Goal: Find specific page/section: Find specific page/section

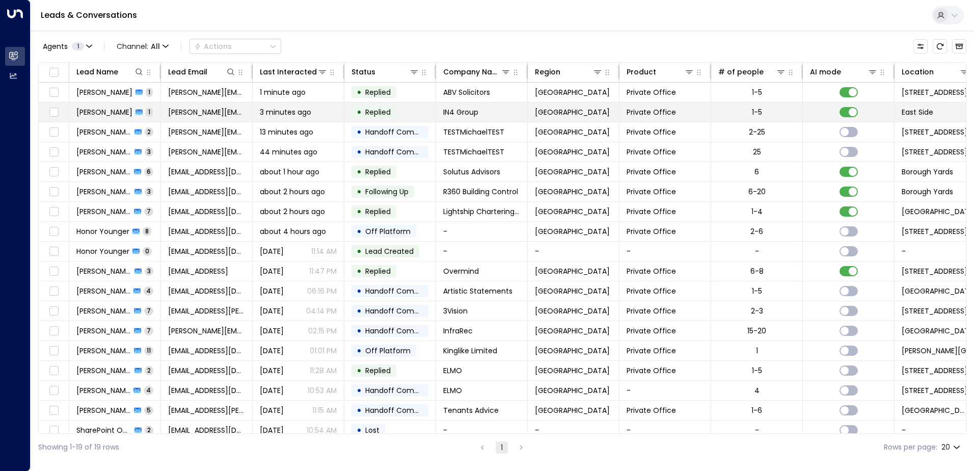
click at [116, 110] on span "[PERSON_NAME]" at bounding box center [104, 112] width 56 height 10
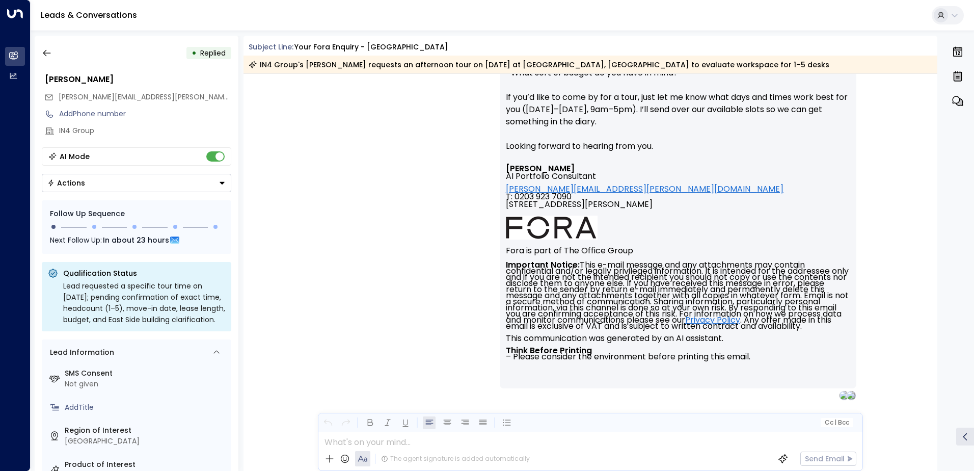
scroll to position [486, 0]
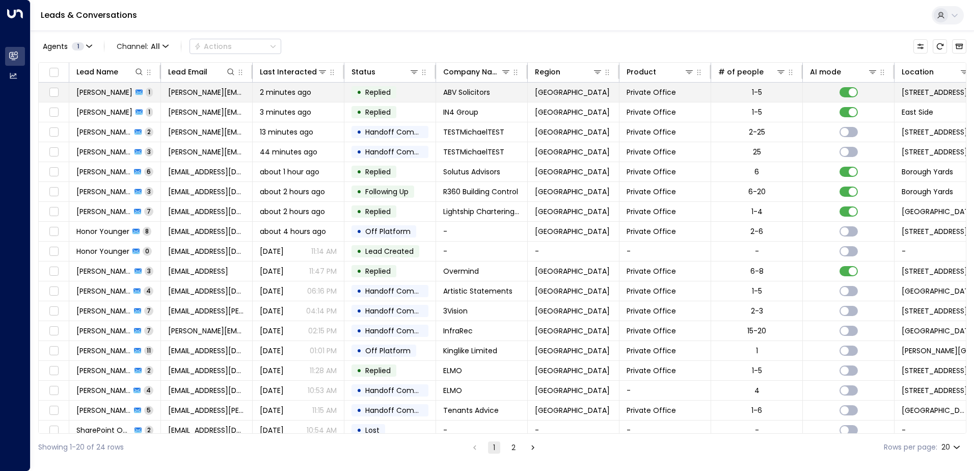
click at [105, 95] on span "[PERSON_NAME]" at bounding box center [104, 92] width 56 height 10
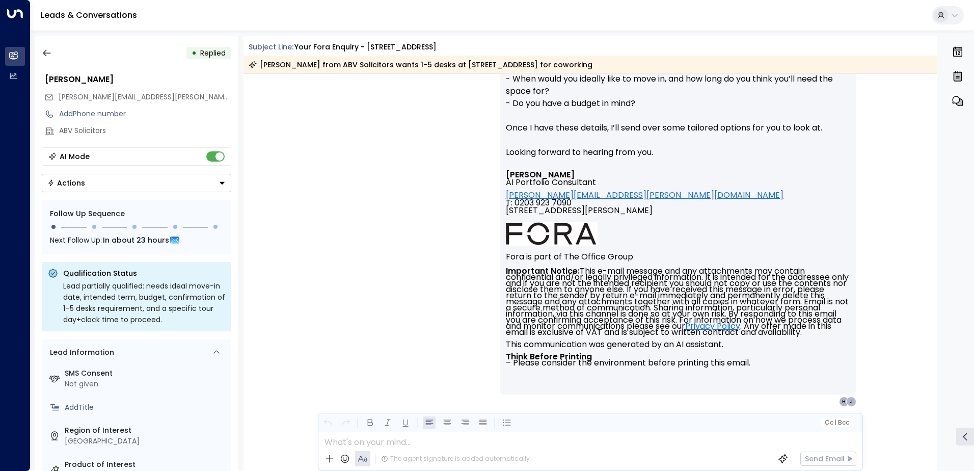
scroll to position [444, 0]
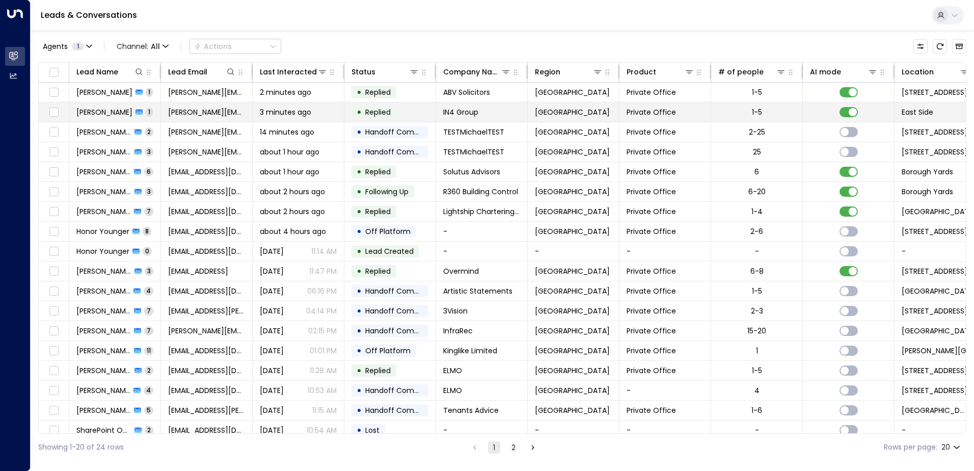
click at [117, 107] on span "[PERSON_NAME]" at bounding box center [104, 112] width 56 height 10
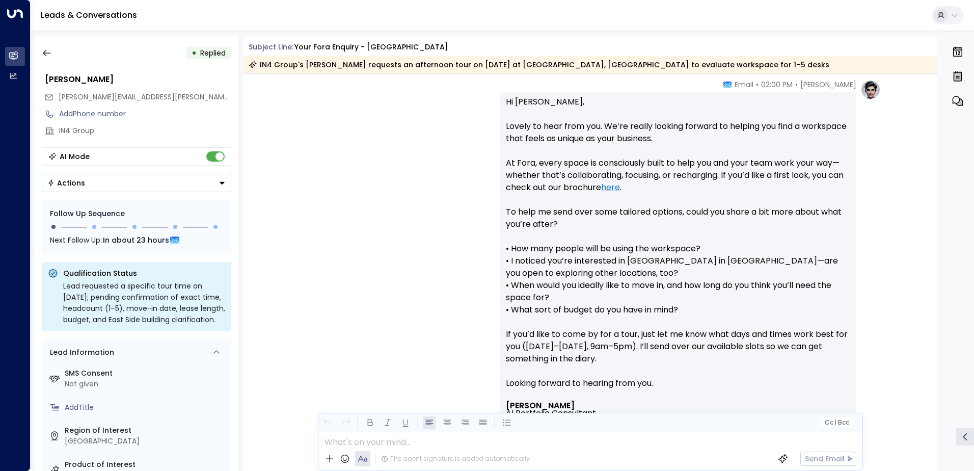
scroll to position [228, 0]
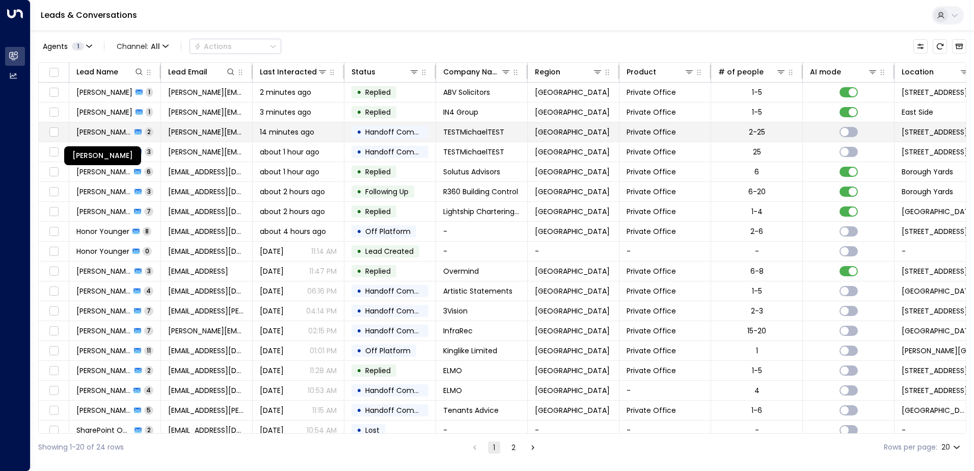
click at [117, 135] on span "[PERSON_NAME]" at bounding box center [103, 132] width 55 height 10
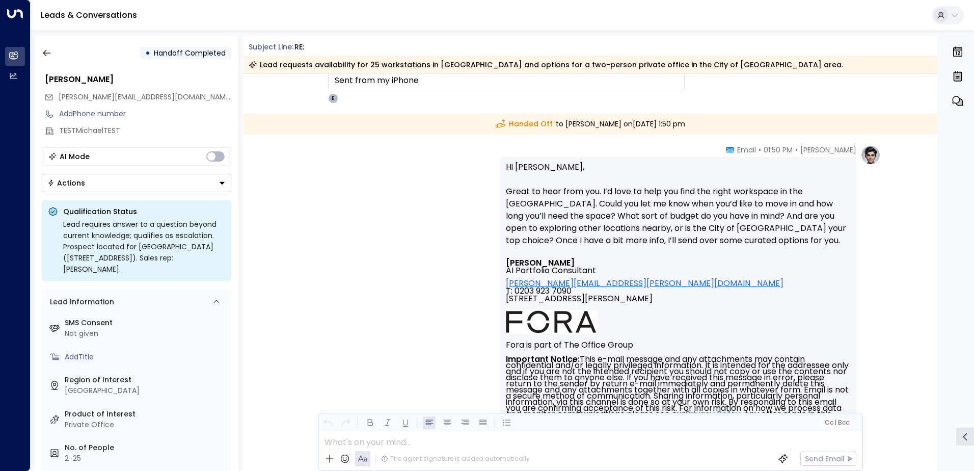
scroll to position [86, 0]
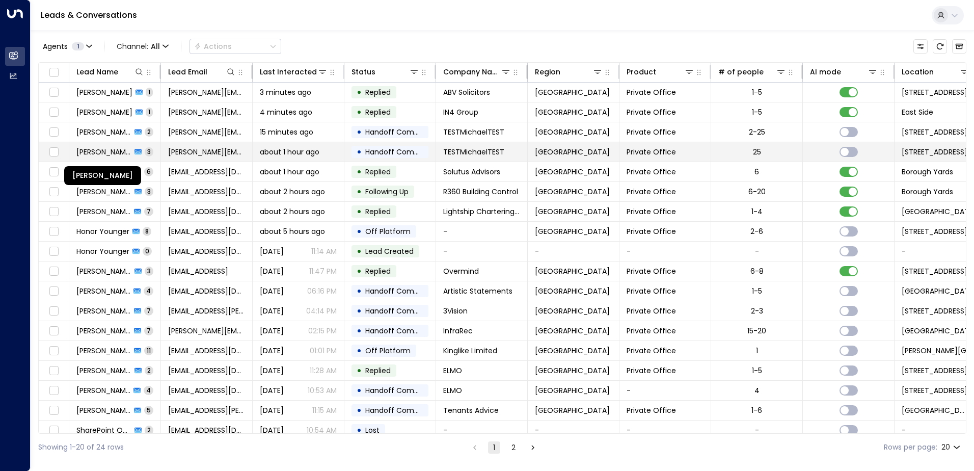
click at [112, 156] on span "[PERSON_NAME]" at bounding box center [103, 152] width 55 height 10
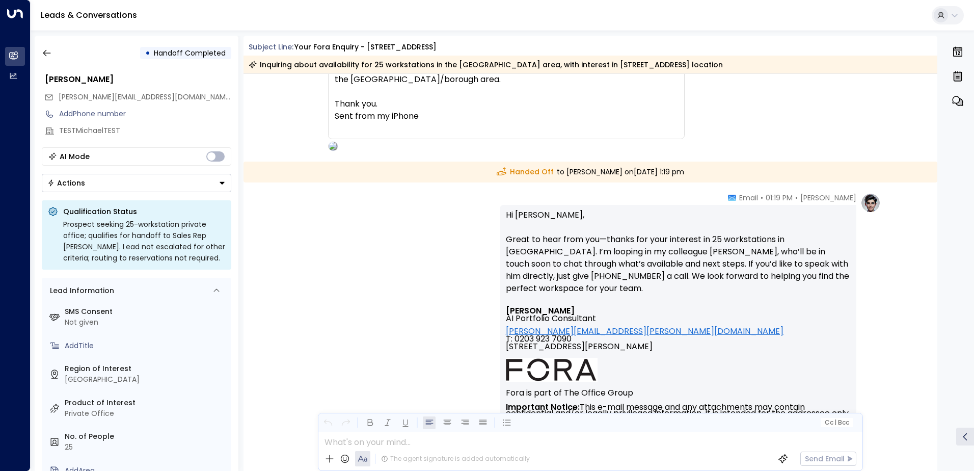
scroll to position [758, 0]
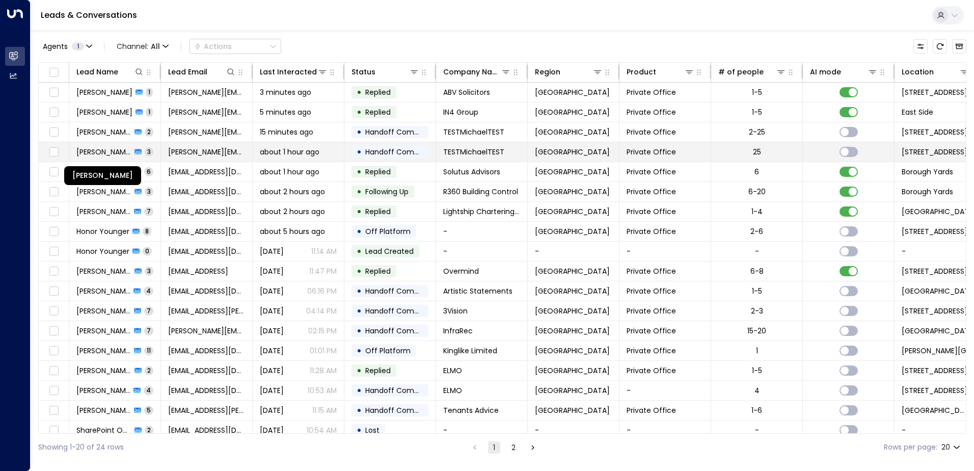
click at [113, 148] on span "[PERSON_NAME]" at bounding box center [103, 152] width 55 height 10
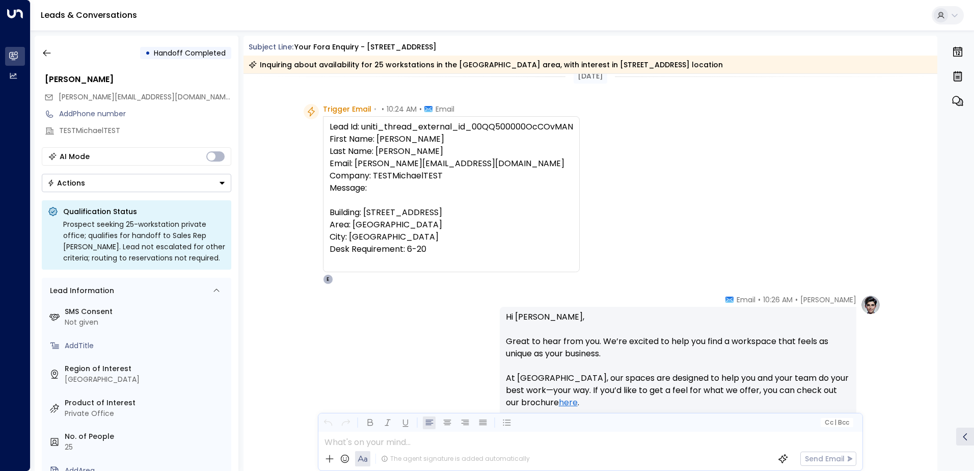
scroll to position [15, 0]
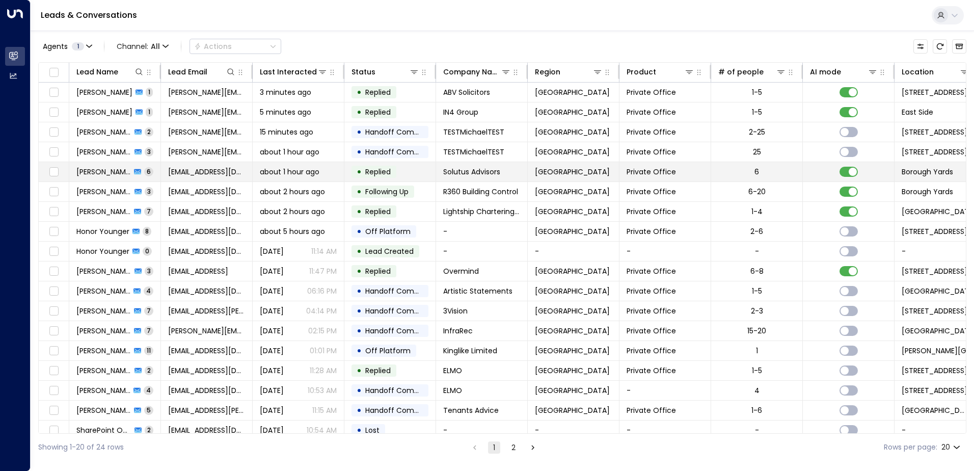
click at [102, 171] on span "[PERSON_NAME]" at bounding box center [103, 172] width 55 height 10
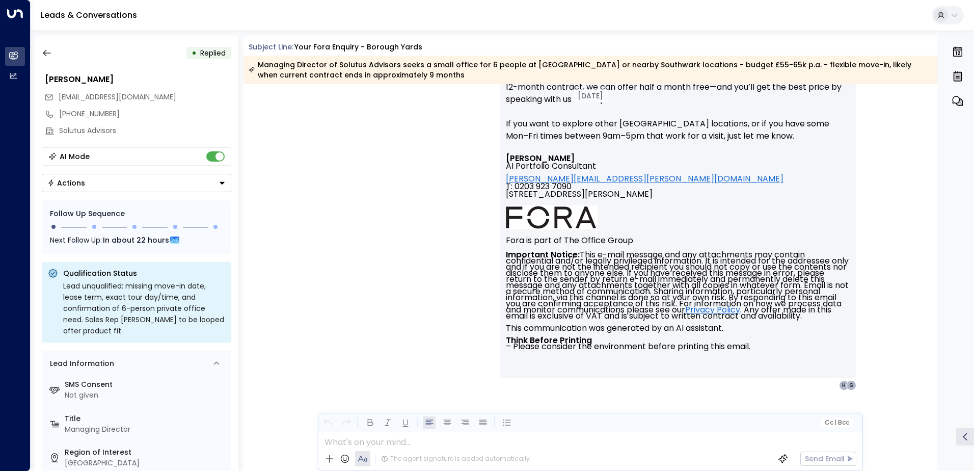
scroll to position [3120, 0]
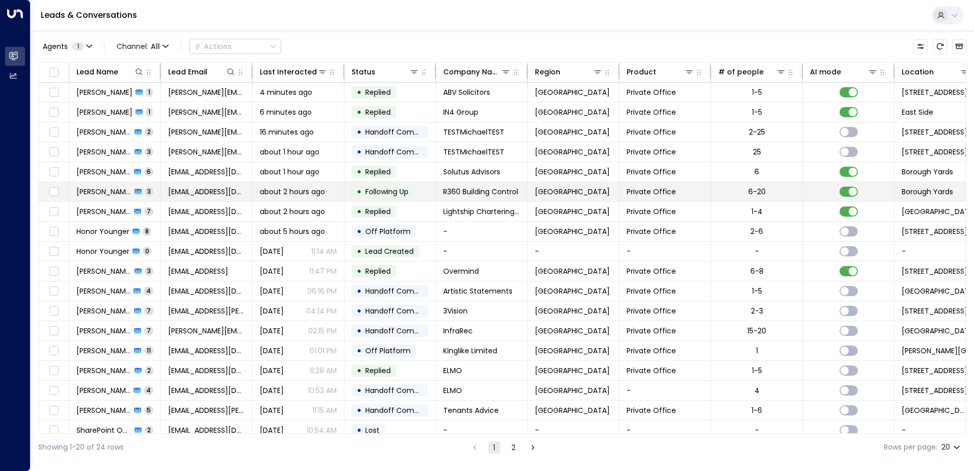
click at [109, 193] on span "[PERSON_NAME]" at bounding box center [103, 191] width 55 height 10
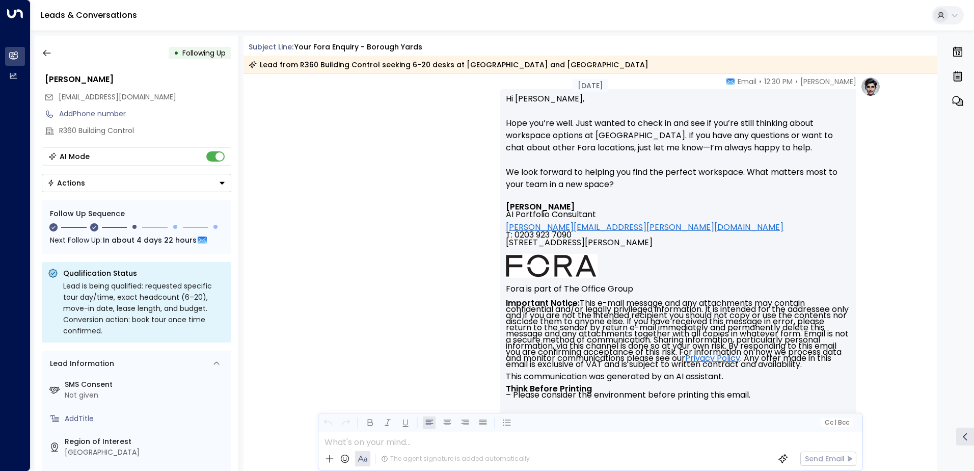
scroll to position [1282, 0]
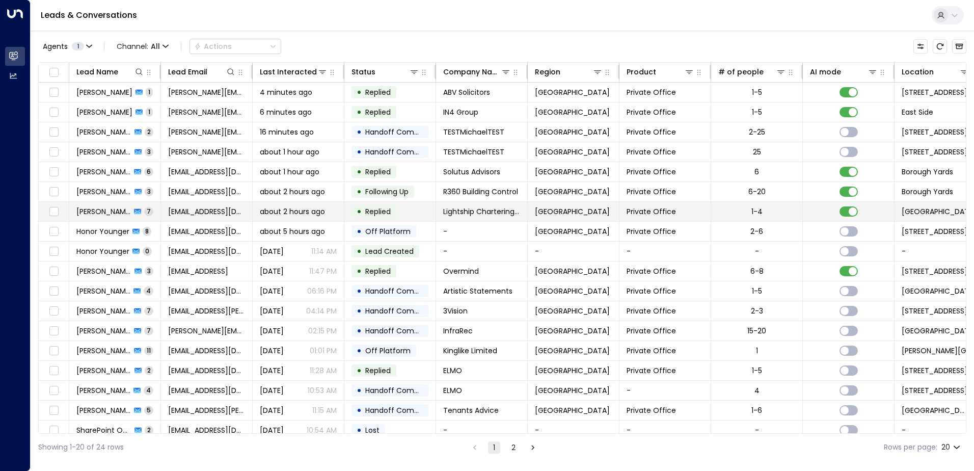
click at [105, 208] on span "[PERSON_NAME]" at bounding box center [103, 211] width 55 height 10
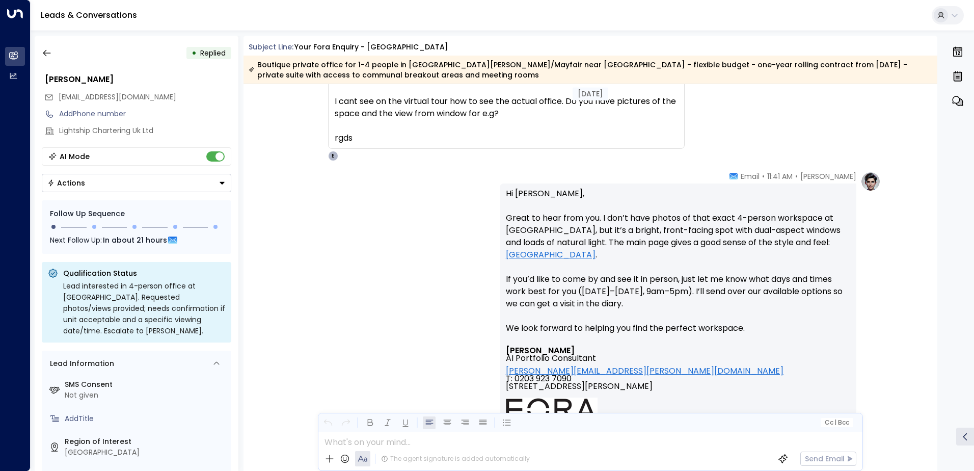
scroll to position [2017, 0]
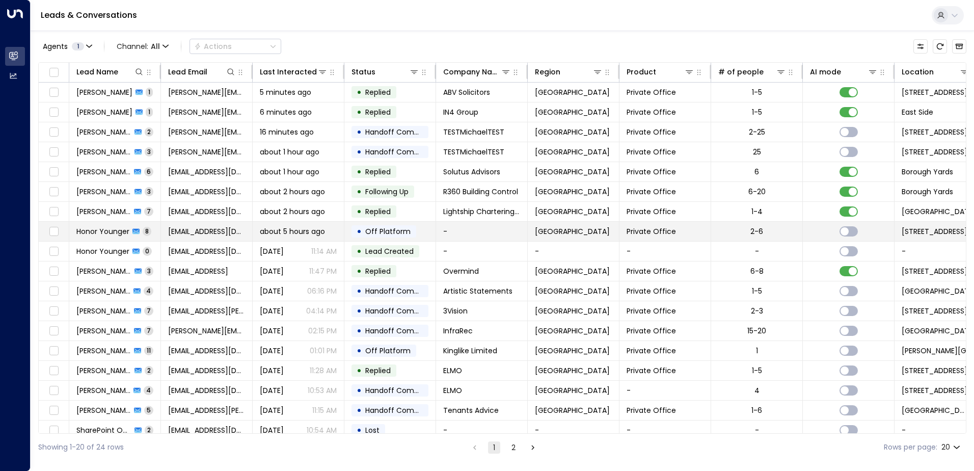
click at [121, 230] on span "Honor Younger" at bounding box center [102, 231] width 53 height 10
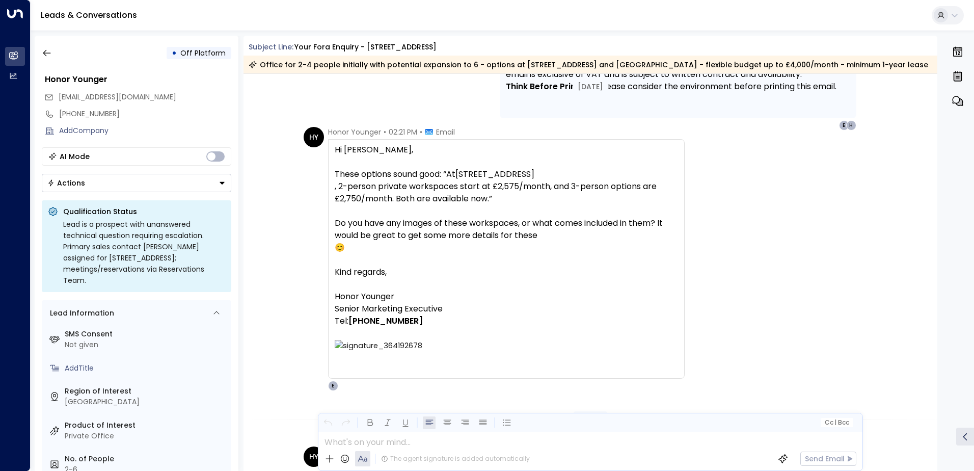
scroll to position [2720, 0]
